Goal: Navigation & Orientation: Understand site structure

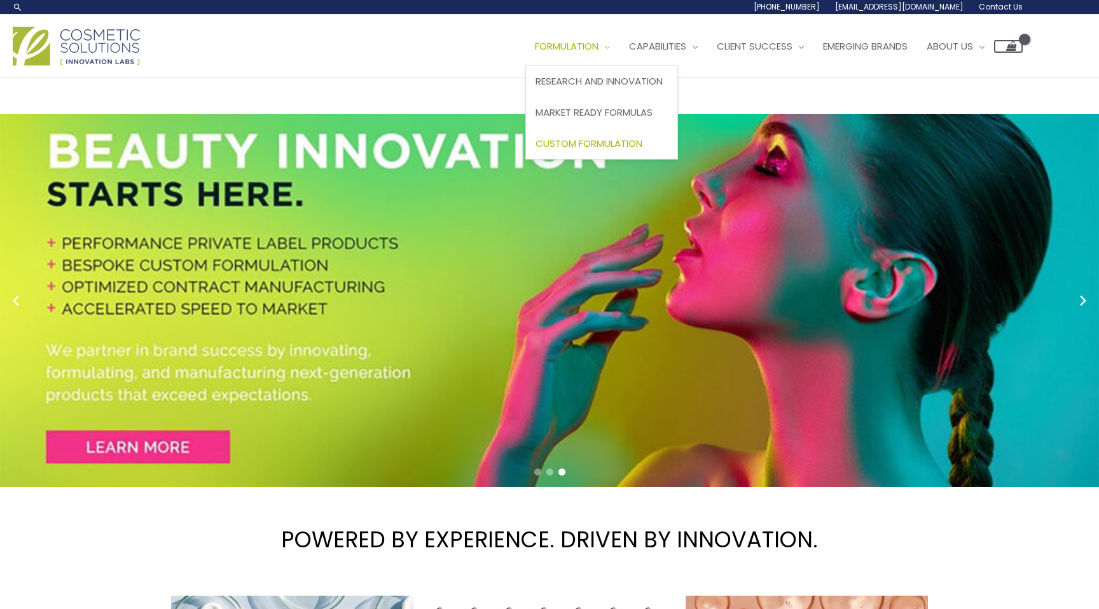
click at [596, 142] on span "Custom Formulation" at bounding box center [588, 143] width 107 height 13
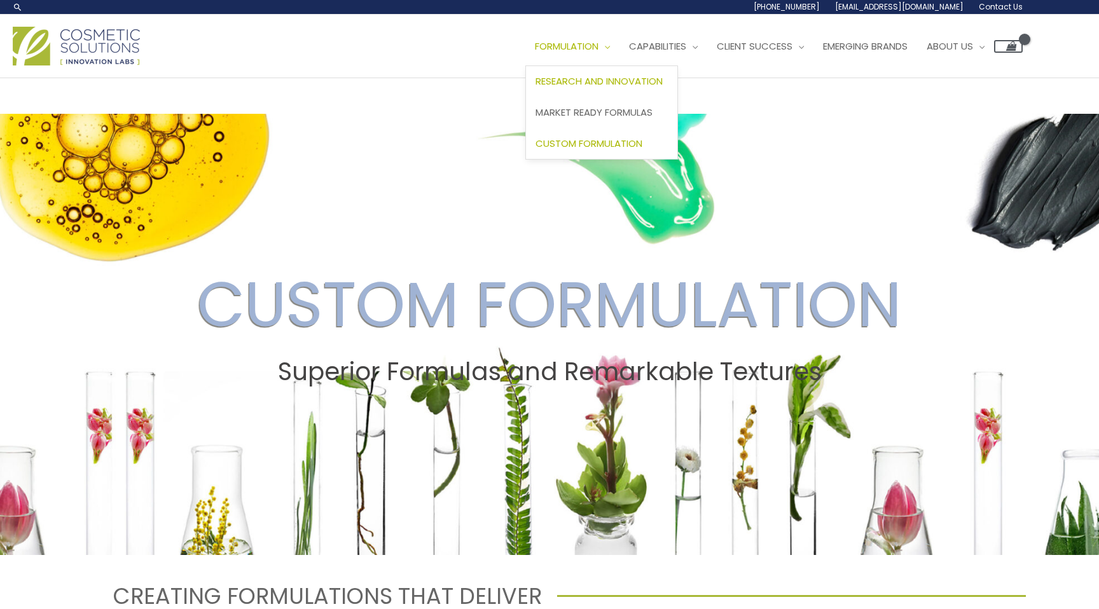
click at [600, 79] on span "Research and Innovation" at bounding box center [598, 80] width 127 height 13
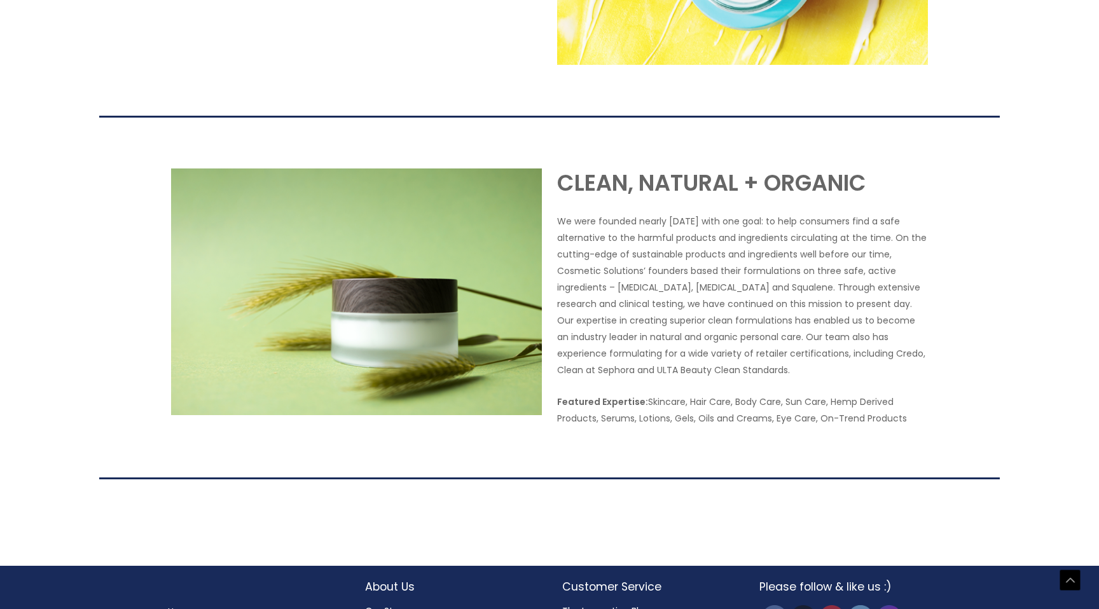
scroll to position [2368, 0]
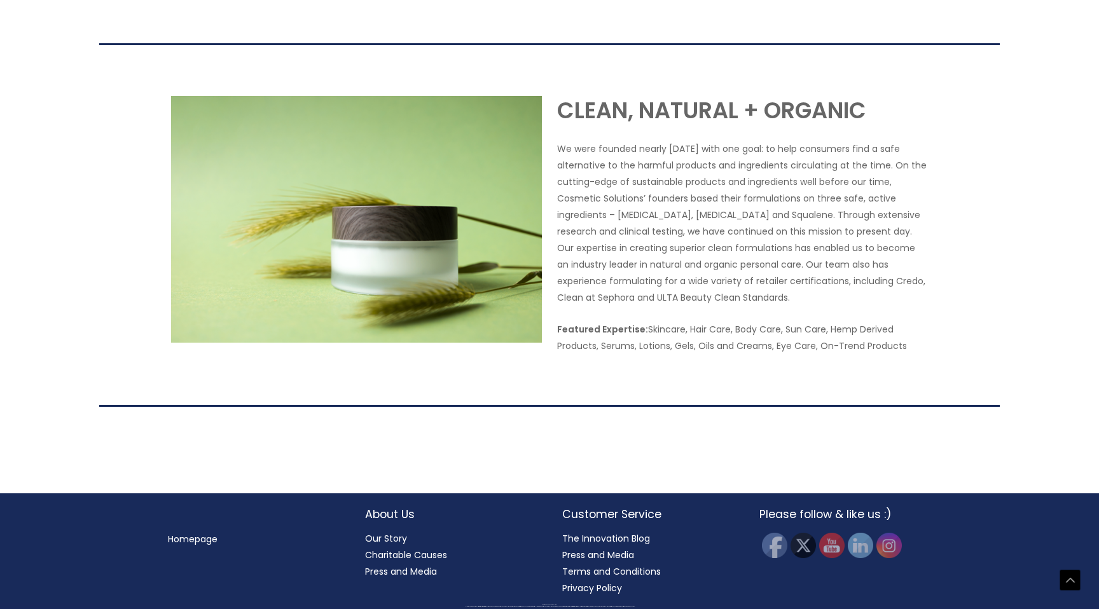
click at [390, 539] on link "Our Story" at bounding box center [386, 538] width 42 height 13
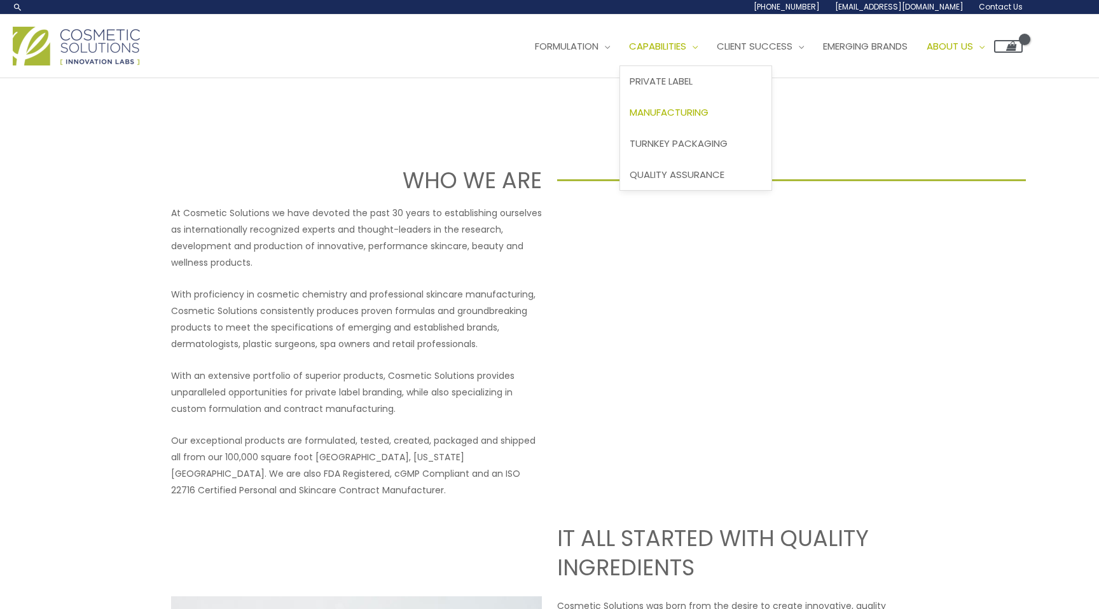
click at [688, 113] on span "Manufacturing" at bounding box center [668, 112] width 79 height 13
